Goal: Find specific page/section: Find specific page/section

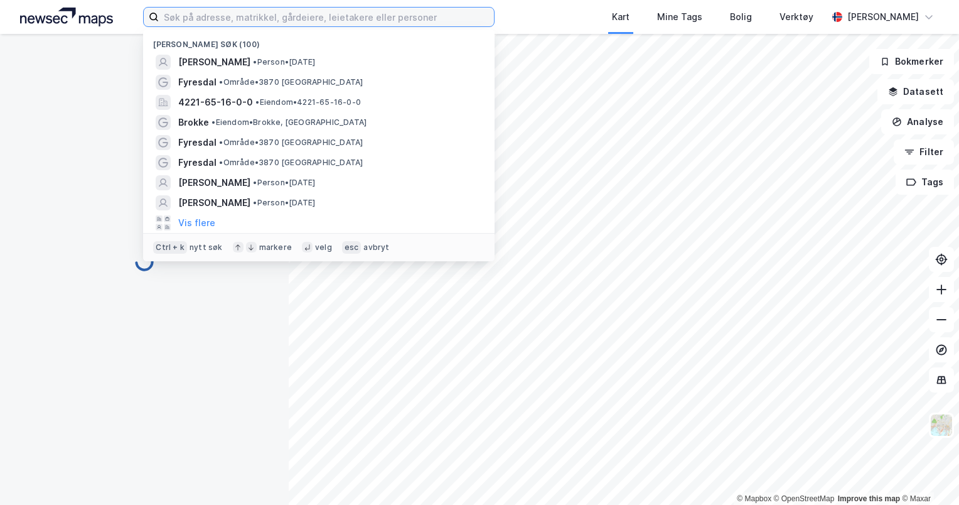
click at [244, 18] on input at bounding box center [326, 17] width 335 height 19
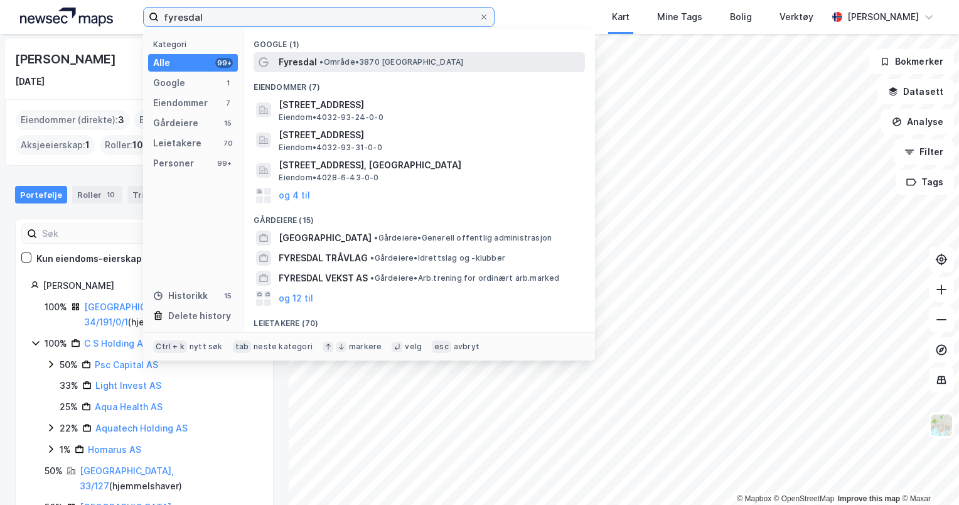
type input "fyresdal"
click at [298, 57] on span "Fyresdal" at bounding box center [298, 62] width 38 height 15
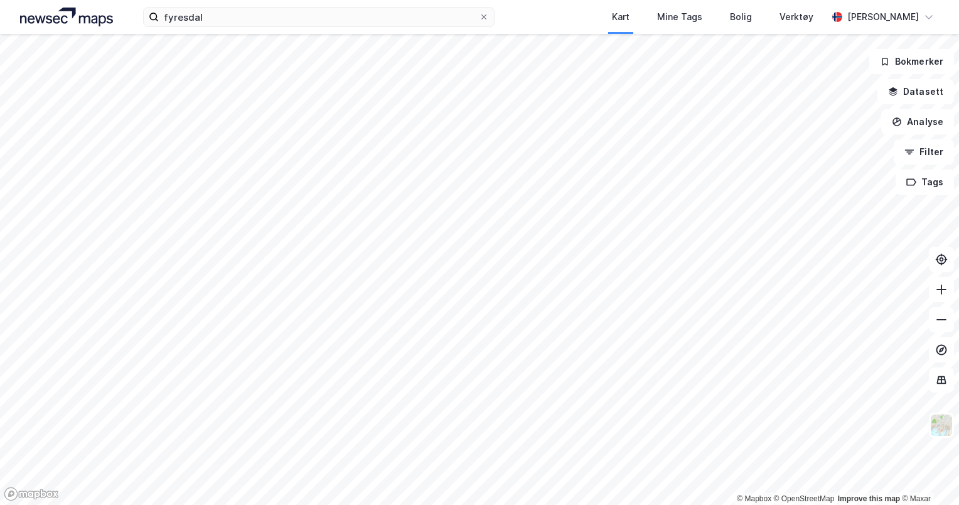
click at [569, 504] on html "fyresdal Kart Mine Tags Bolig Verktøy [PERSON_NAME] © Mapbox © OpenStreetMap Im…" at bounding box center [479, 252] width 959 height 505
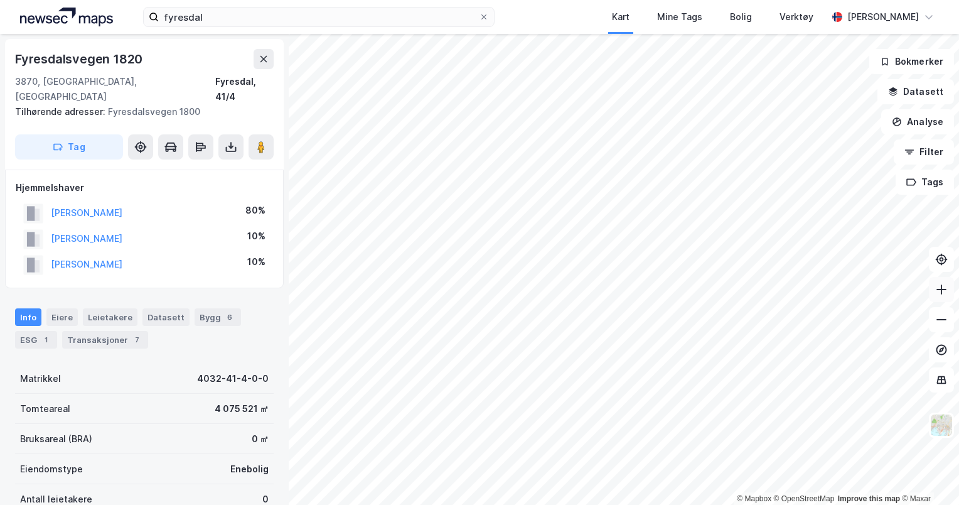
click at [937, 286] on icon at bounding box center [941, 289] width 13 height 13
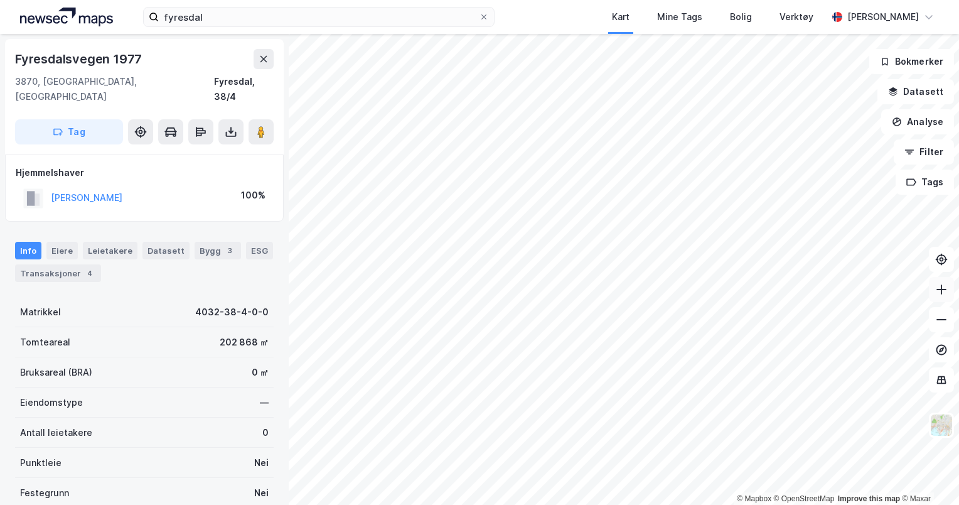
click at [938, 298] on button at bounding box center [941, 289] width 25 height 25
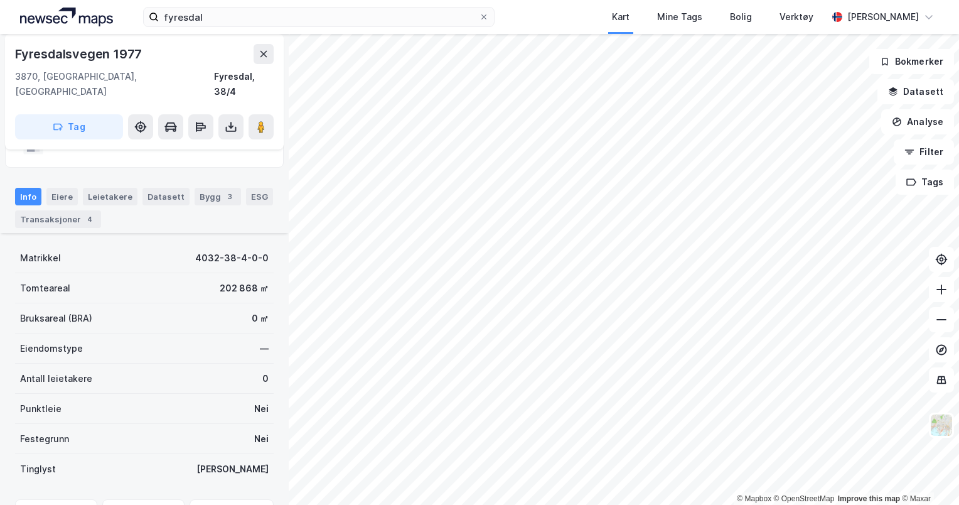
scroll to position [43, 0]
